Goal: Entertainment & Leisure: Consume media (video, audio)

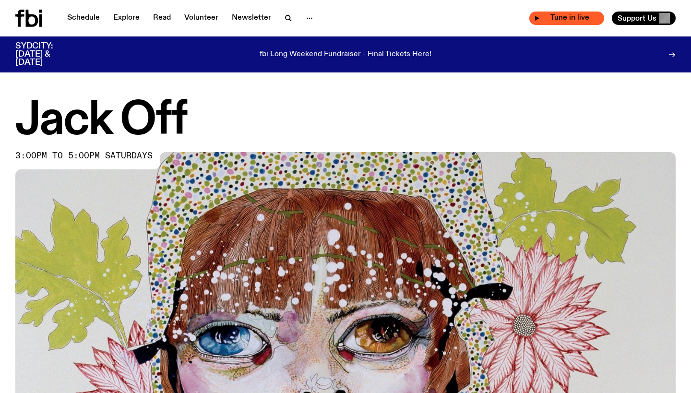
click at [558, 14] on span "Tune in live" at bounding box center [569, 17] width 59 height 7
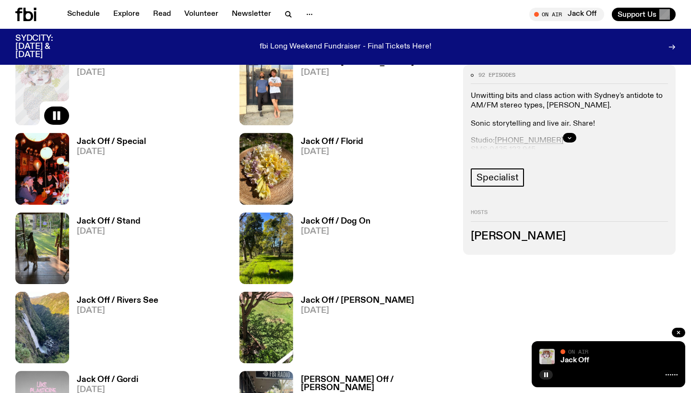
scroll to position [503, 0]
click at [506, 177] on span "Specialist" at bounding box center [497, 177] width 42 height 11
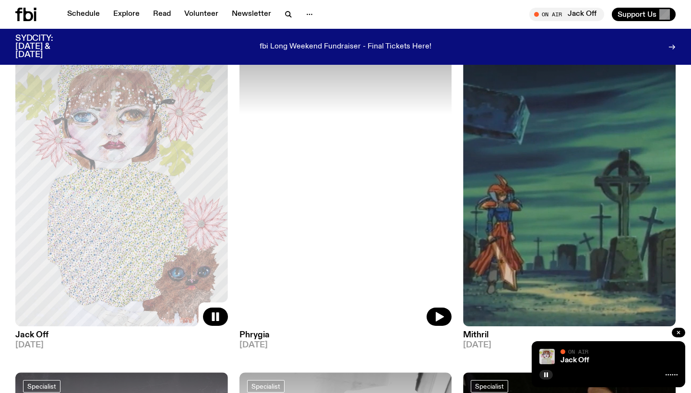
scroll to position [105, 0]
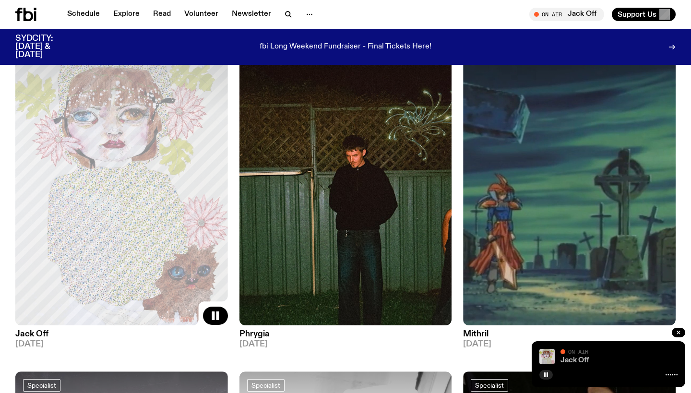
click at [585, 360] on link "Jack Off" at bounding box center [574, 360] width 29 height 8
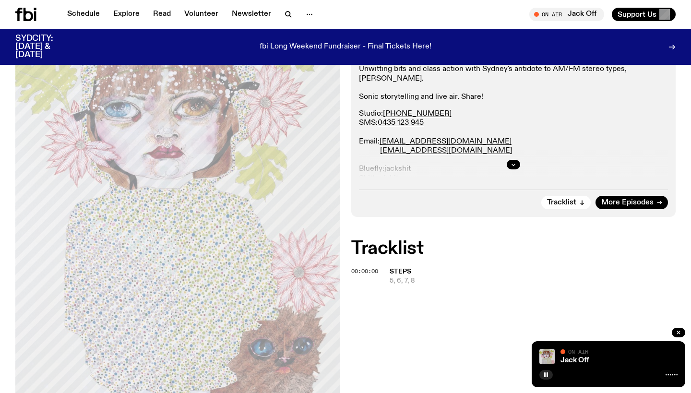
scroll to position [184, 0]
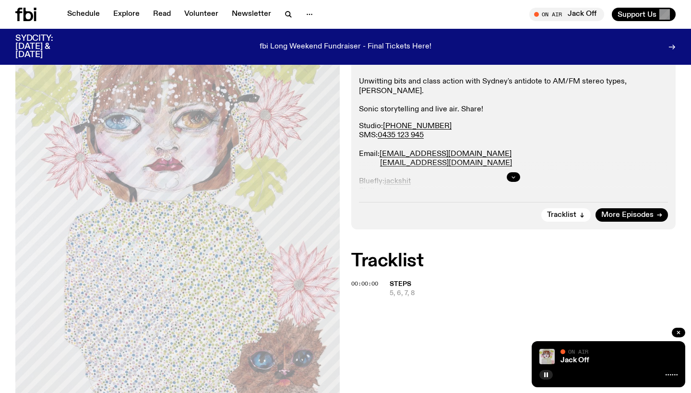
click at [515, 173] on button "button" at bounding box center [513, 177] width 13 height 10
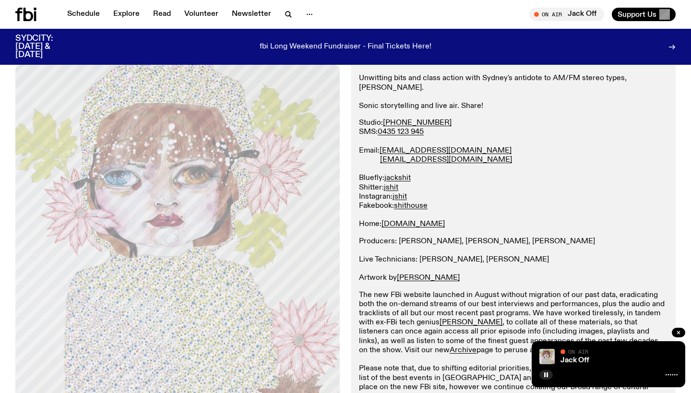
scroll to position [187, 0]
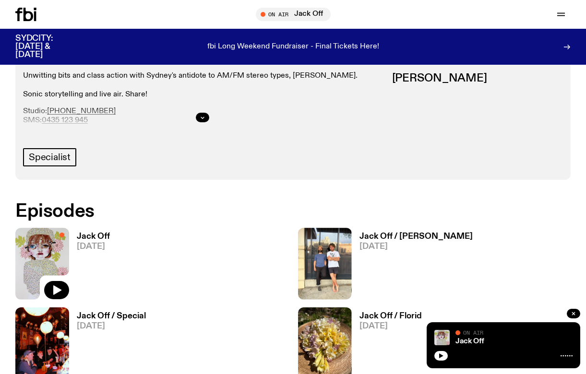
scroll to position [425, 0]
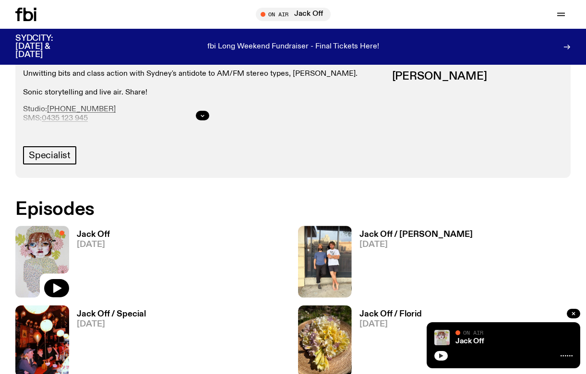
click at [439, 355] on icon "button" at bounding box center [441, 356] width 4 height 5
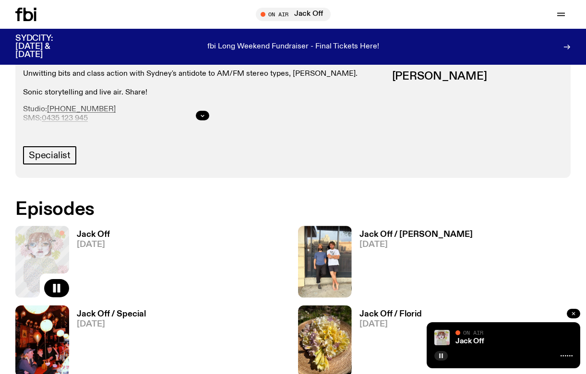
click at [575, 311] on button "button" at bounding box center [573, 314] width 13 height 10
